Goal: Information Seeking & Learning: Learn about a topic

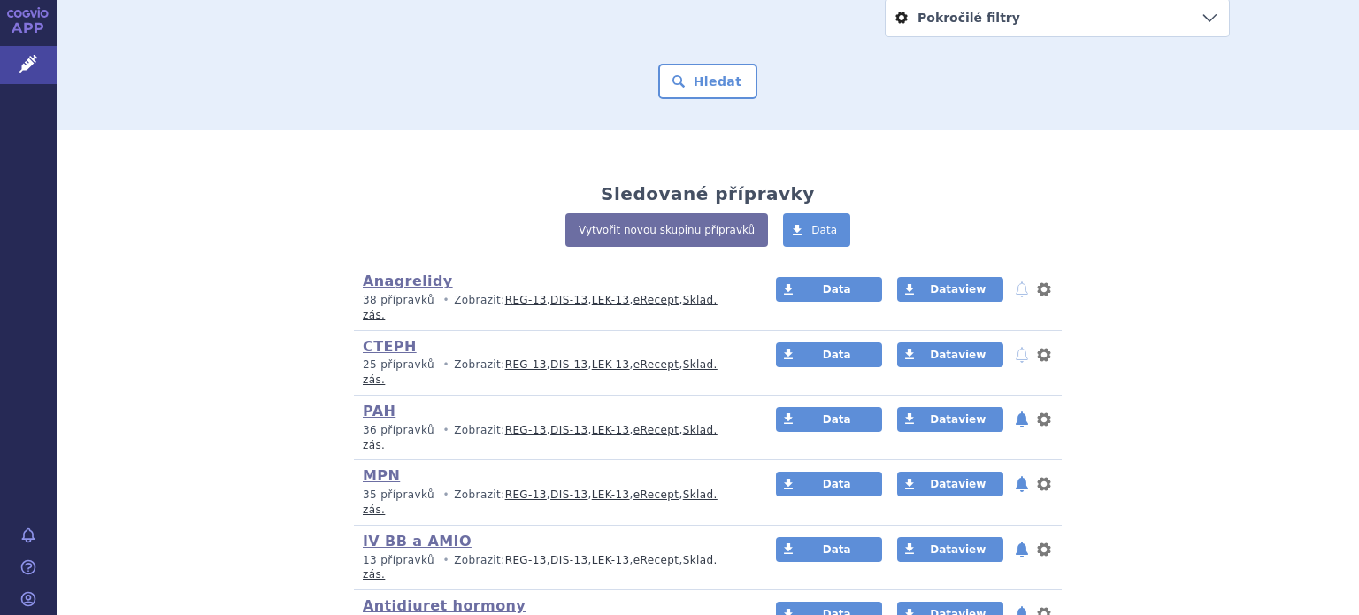
scroll to position [271, 0]
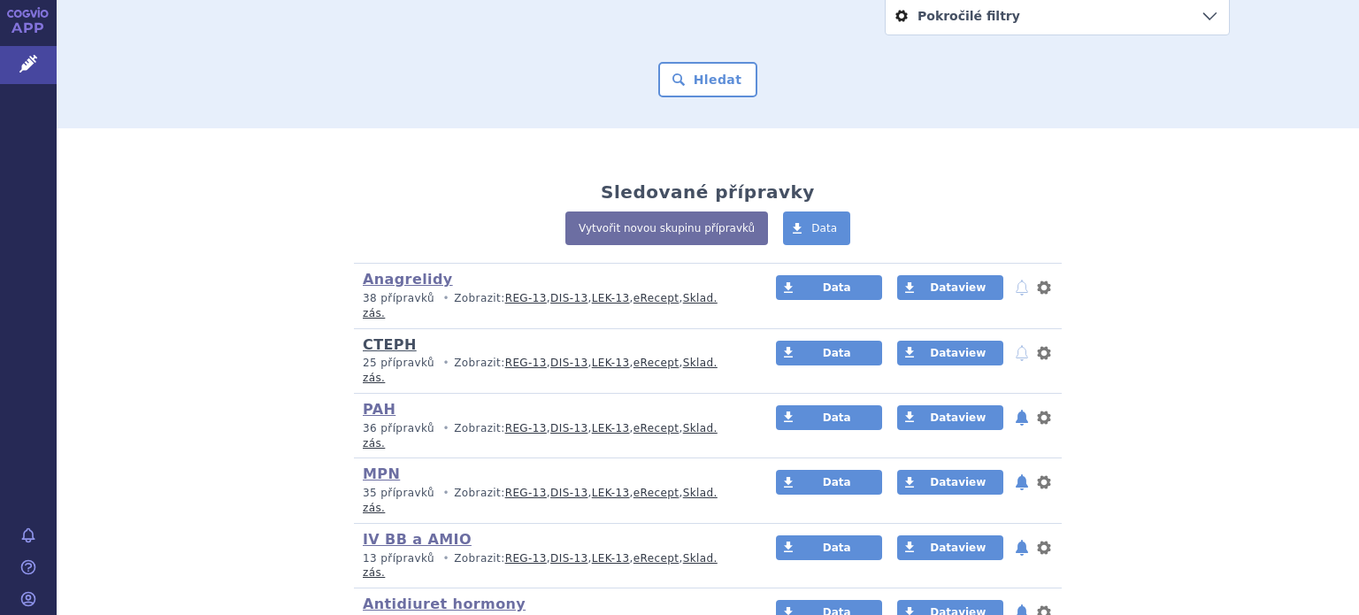
click at [380, 336] on link "CTEPH" at bounding box center [390, 344] width 54 height 17
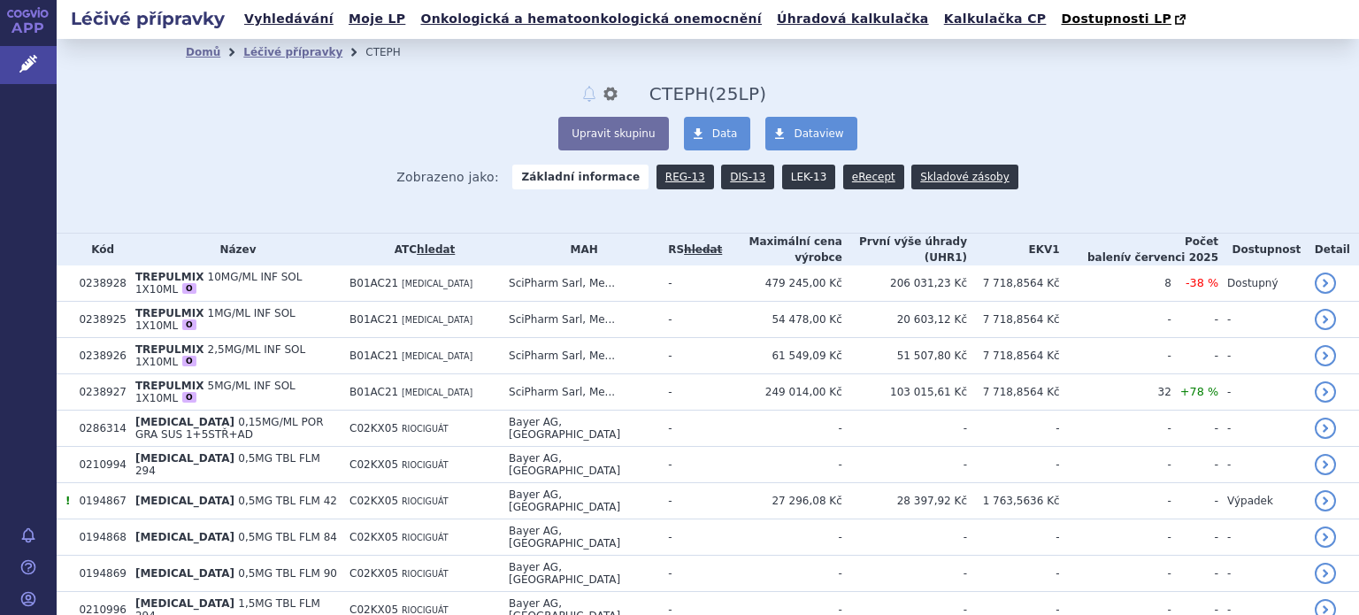
click at [790, 173] on link "LEK-13" at bounding box center [808, 177] width 53 height 25
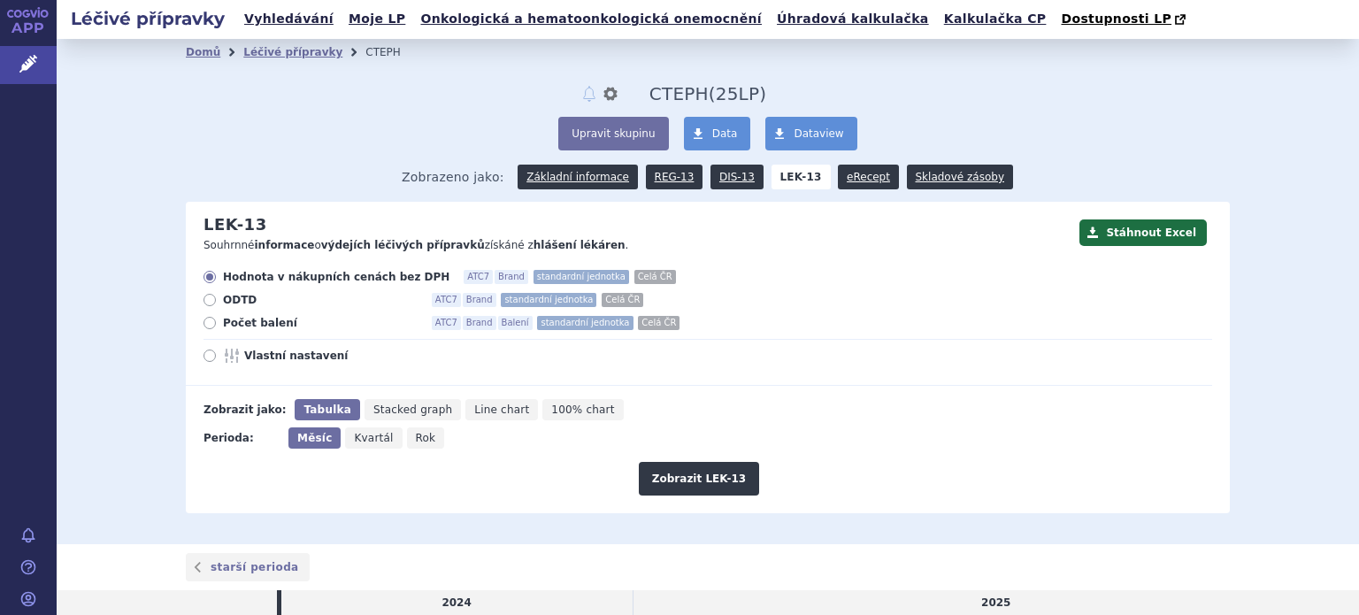
click at [203, 326] on icon at bounding box center [209, 323] width 12 height 12
click at [205, 326] on input "Počet balení ATC7 Brand Balení standardní jednotka Celá ČR" at bounding box center [211, 325] width 12 height 12
radio input "true"
click at [704, 479] on button "Zobrazit LEK-13" at bounding box center [699, 479] width 120 height 34
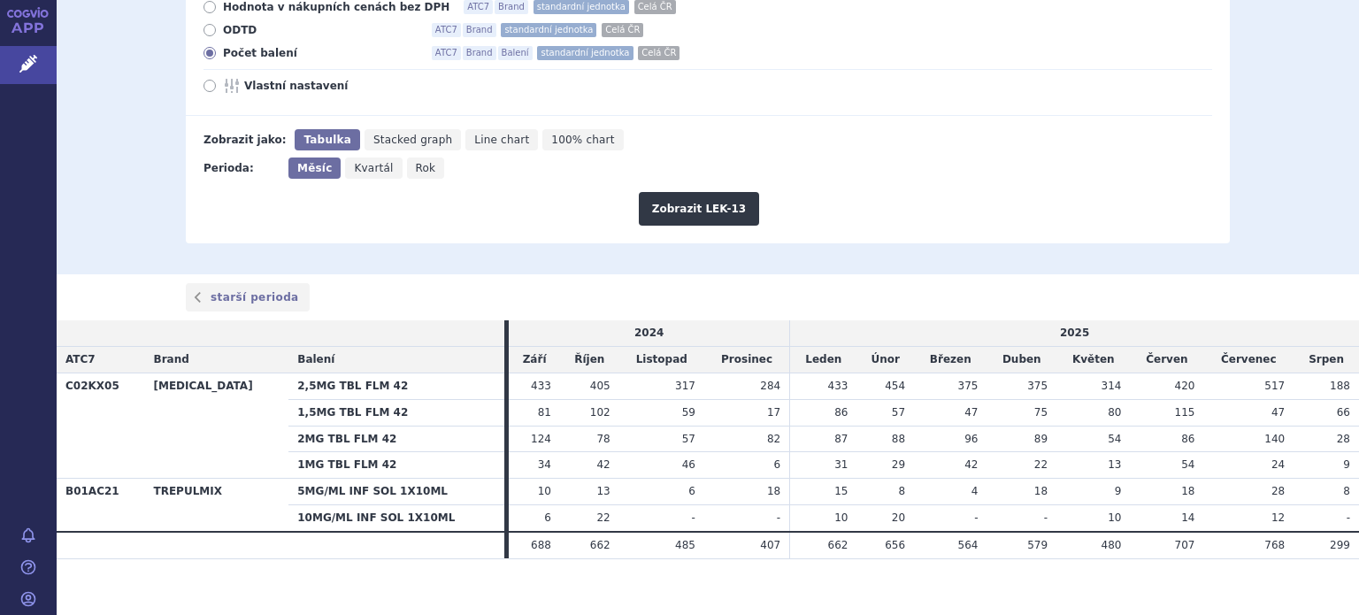
scroll to position [272, 0]
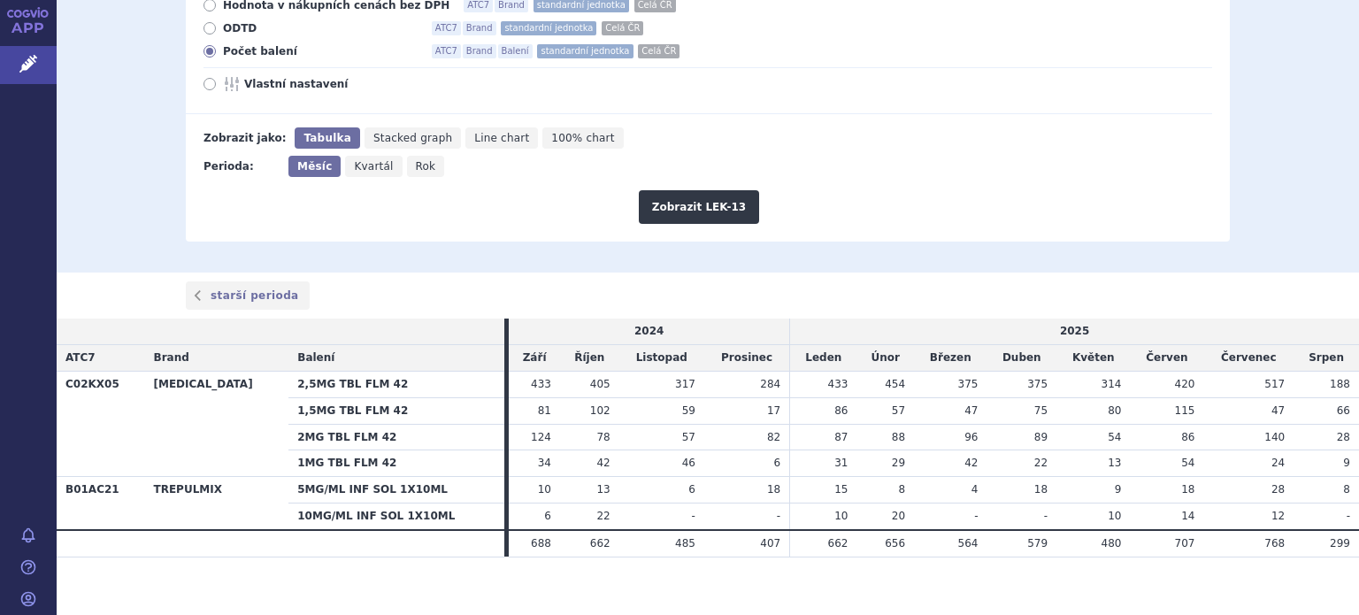
click at [416, 169] on span "Rok" at bounding box center [426, 166] width 20 height 12
click at [412, 167] on input "Rok" at bounding box center [413, 162] width 12 height 12
radio input "true"
click at [691, 207] on button "Zobrazit LEK-13" at bounding box center [699, 207] width 120 height 34
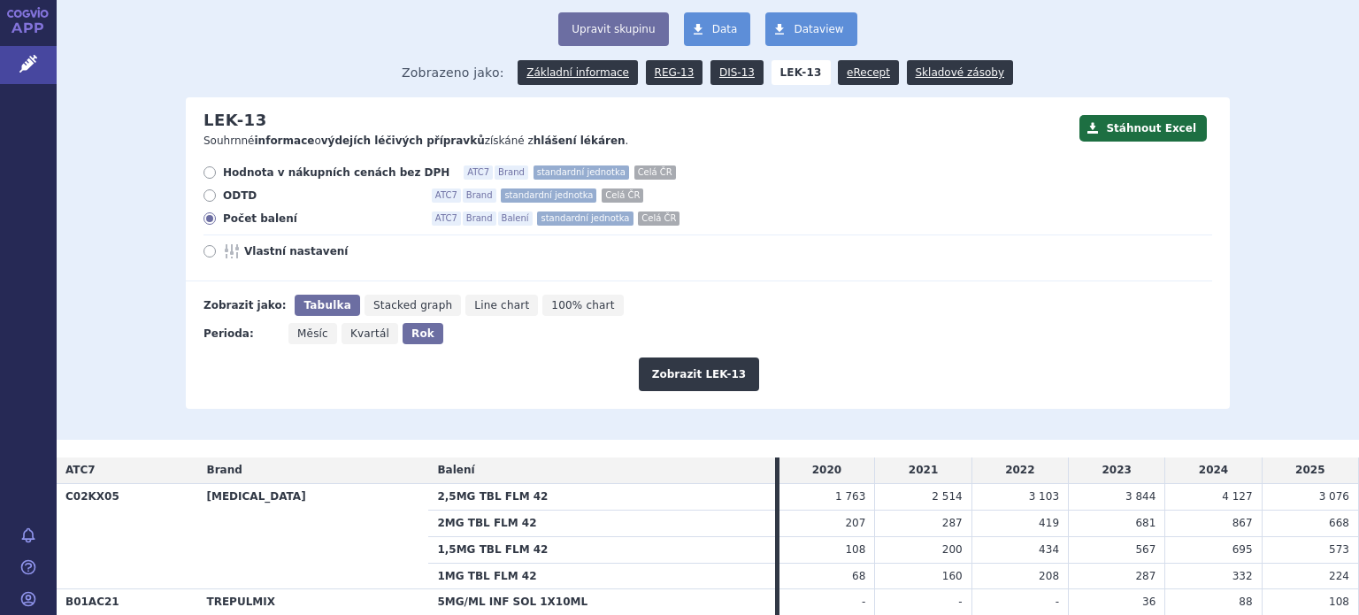
scroll to position [229, 0]
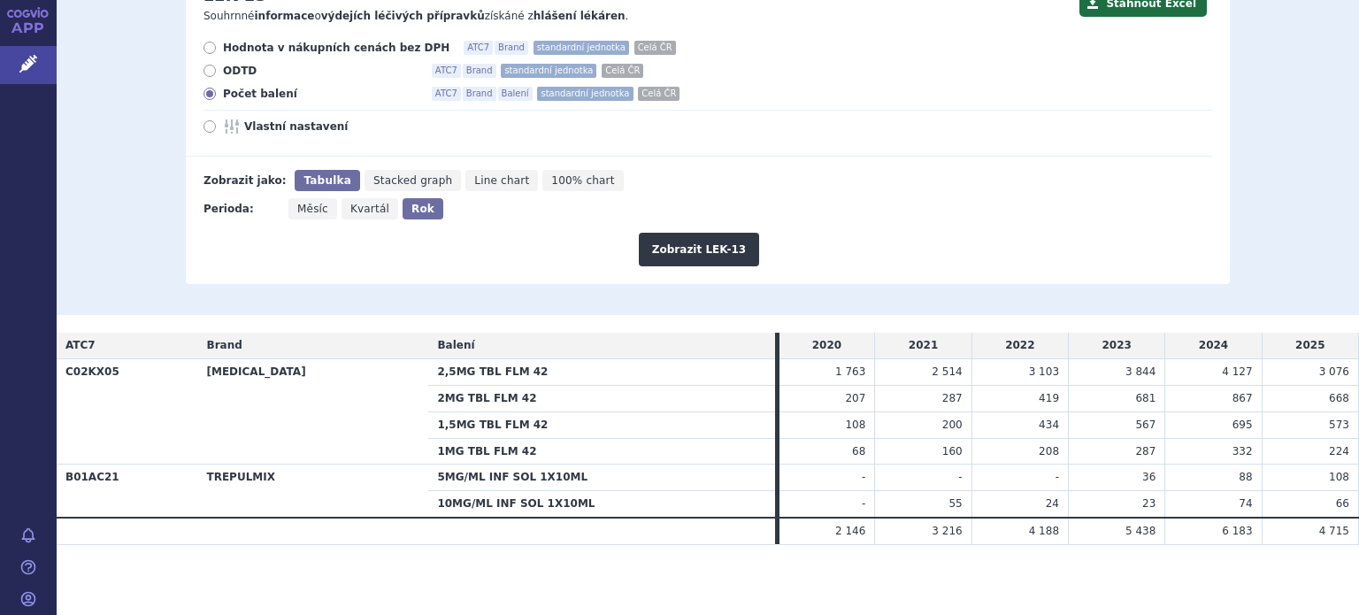
click at [315, 208] on span "Měsíc" at bounding box center [312, 209] width 31 height 12
click at [300, 208] on input "Měsíc" at bounding box center [294, 204] width 12 height 12
radio input "true"
click at [693, 258] on button "Zobrazit LEK-13" at bounding box center [699, 250] width 120 height 34
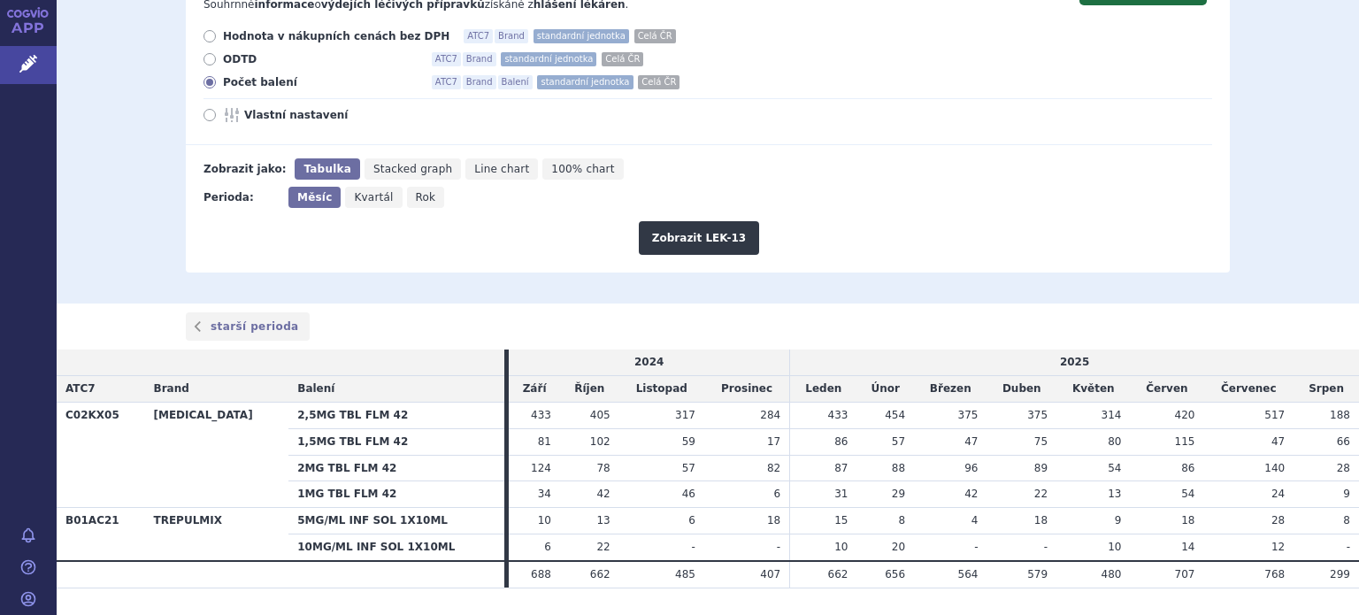
scroll to position [283, 0]
